Goal: Information Seeking & Learning: Learn about a topic

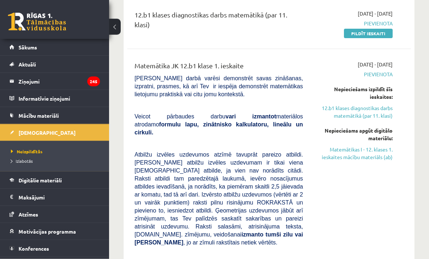
scroll to position [139, 0]
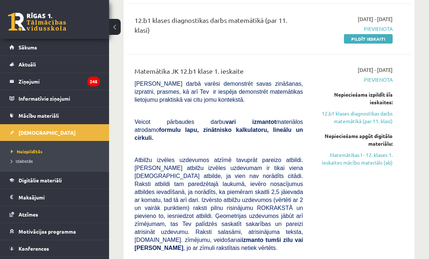
click at [372, 160] on link "Matemātikas I - 12. klases 1. ieskaites mācību materiāls (ab)" at bounding box center [352, 158] width 79 height 15
click at [61, 73] on legend "Ziņojumi 245" at bounding box center [59, 81] width 81 height 17
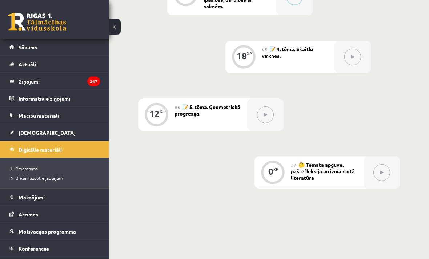
scroll to position [529, 0]
click at [68, 96] on legend "Informatīvie ziņojumi 0" at bounding box center [59, 98] width 81 height 17
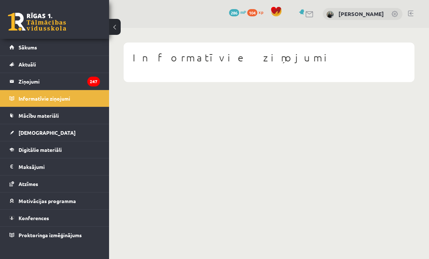
click at [67, 145] on link "Digitālie materiāli" at bounding box center [54, 149] width 90 height 17
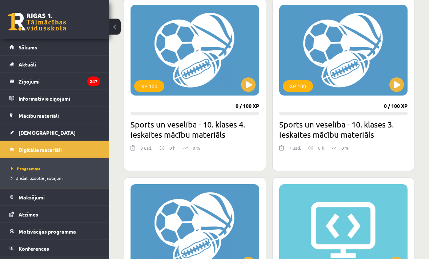
scroll to position [439, 0]
click at [54, 114] on span "Mācību materiāli" at bounding box center [39, 115] width 40 height 7
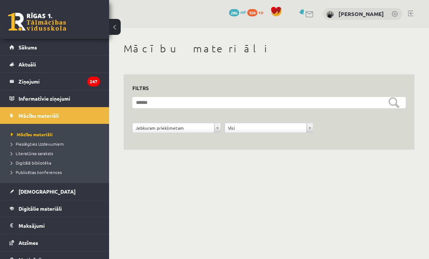
click at [44, 87] on legend "Ziņojumi 247" at bounding box center [59, 81] width 81 height 17
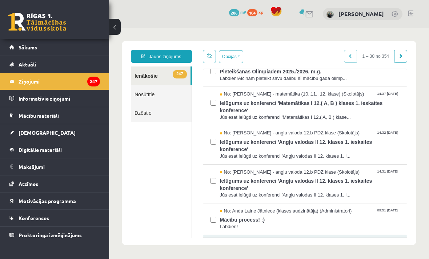
scroll to position [47, 0]
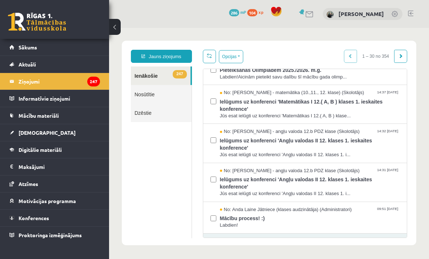
click at [63, 219] on link "Konferences" at bounding box center [54, 218] width 90 height 17
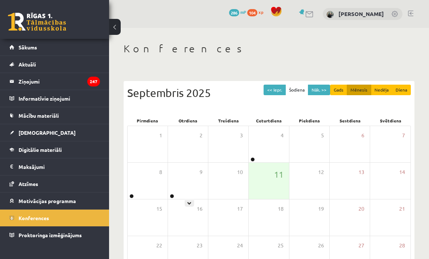
click at [176, 182] on div "9" at bounding box center [188, 181] width 40 height 36
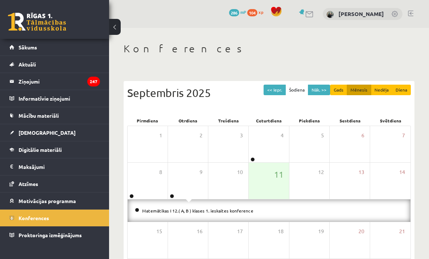
click at [176, 181] on div "9" at bounding box center [188, 181] width 40 height 36
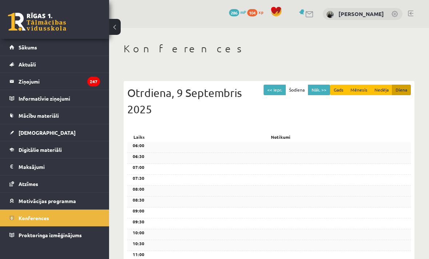
click at [116, 28] on button at bounding box center [115, 27] width 12 height 16
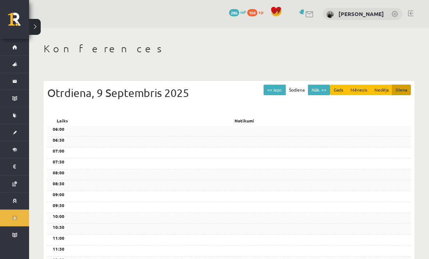
click at [276, 87] on button "<< Iepr." at bounding box center [274, 90] width 22 height 11
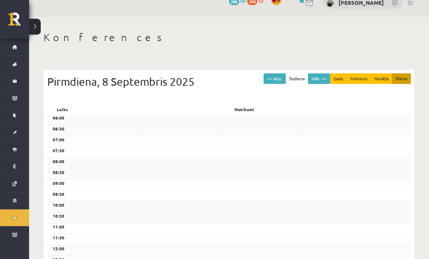
scroll to position [11, 0]
click at [15, 212] on link "Konferences" at bounding box center [14, 218] width 29 height 17
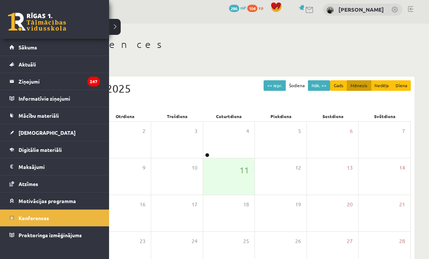
scroll to position [23, 0]
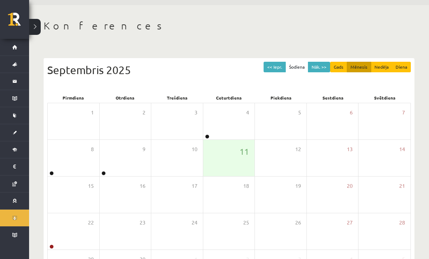
click at [243, 82] on div "<< Iepr. Šodiena Nāk. >> Gads Mēnesis Nedēļa Diena Septembris 2025" at bounding box center [228, 77] width 363 height 31
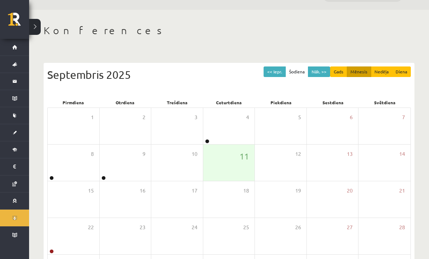
scroll to position [17, 0]
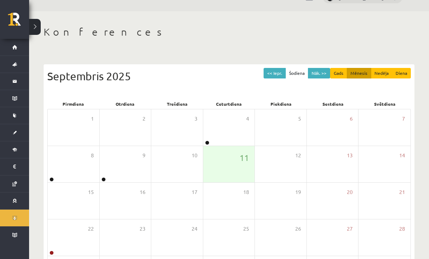
click at [104, 177] on link at bounding box center [103, 179] width 4 height 4
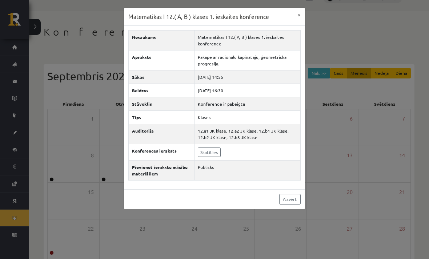
click at [198, 150] on link "Skatīties" at bounding box center [209, 151] width 23 height 9
